Goal: Task Accomplishment & Management: Use online tool/utility

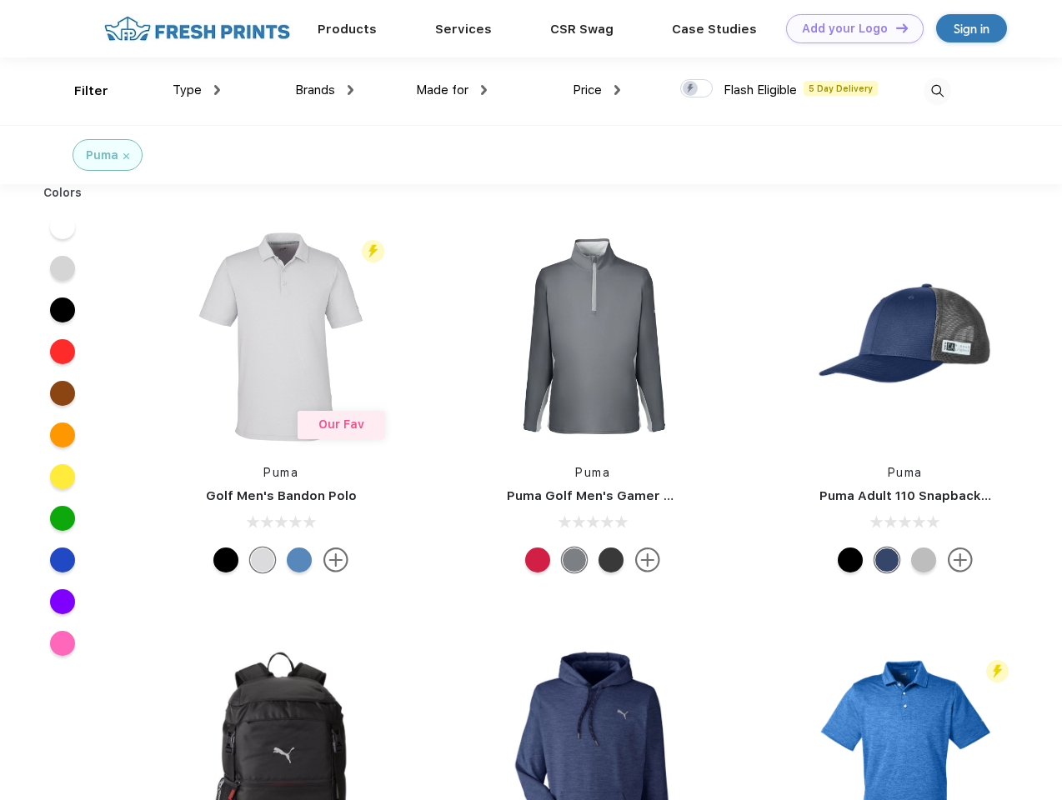
scroll to position [1, 0]
click at [849, 28] on link "Add your Logo Design Tool" at bounding box center [855, 28] width 138 height 29
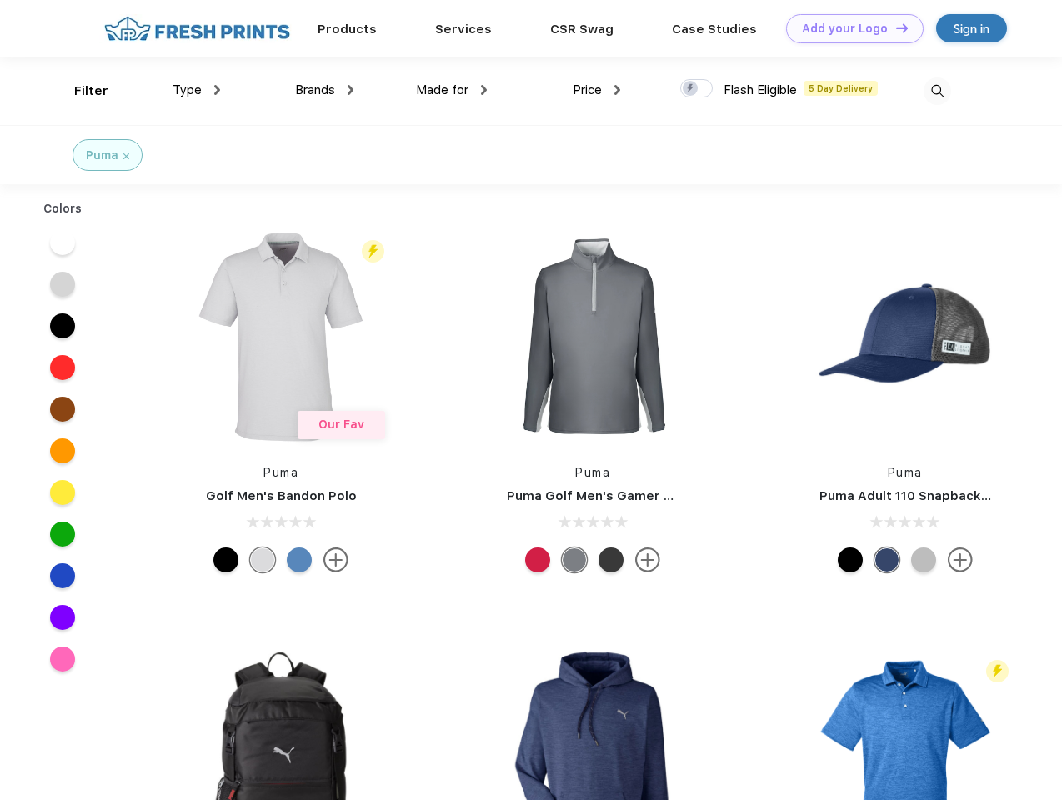
click at [0, 0] on div "Design Tool" at bounding box center [0, 0] width 0 height 0
click at [895, 28] on link "Add your Logo Design Tool" at bounding box center [855, 28] width 138 height 29
click at [80, 91] on div "Filter" at bounding box center [91, 91] width 34 height 19
click at [197, 90] on span "Type" at bounding box center [187, 90] width 29 height 15
click at [324, 90] on span "Brands" at bounding box center [315, 90] width 40 height 15
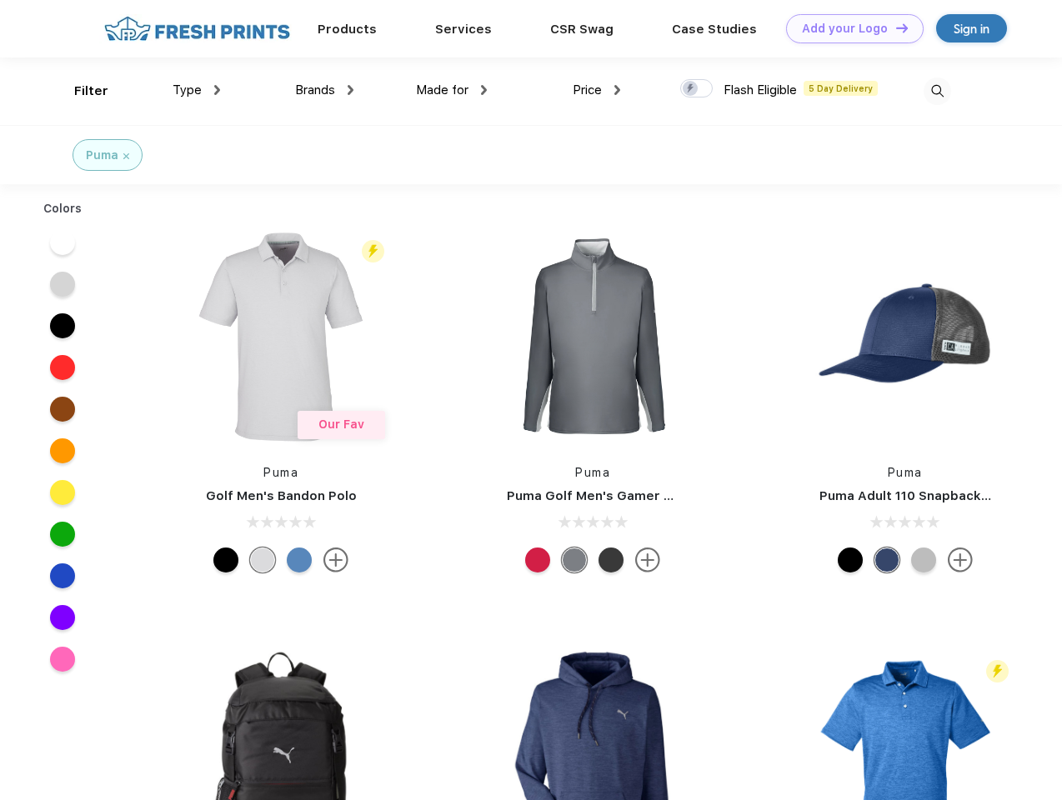
click at [452, 90] on span "Made for" at bounding box center [442, 90] width 53 height 15
click at [597, 90] on span "Price" at bounding box center [587, 90] width 29 height 15
click at [697, 89] on div at bounding box center [696, 88] width 33 height 18
click at [691, 89] on input "checkbox" at bounding box center [685, 83] width 11 height 11
click at [937, 91] on img at bounding box center [938, 92] width 28 height 28
